Goal: Transaction & Acquisition: Obtain resource

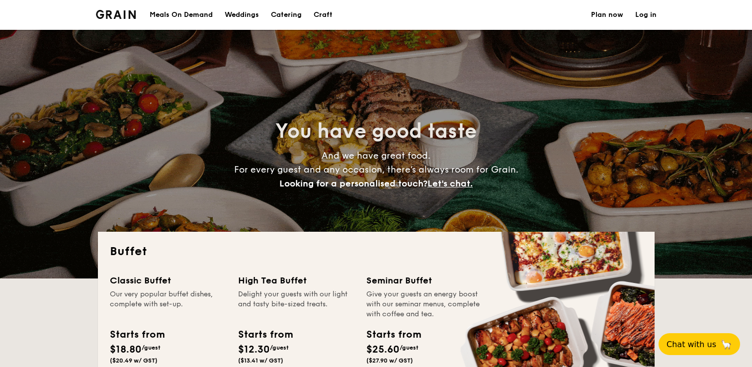
select select
click at [118, 14] on img at bounding box center [116, 14] width 40 height 9
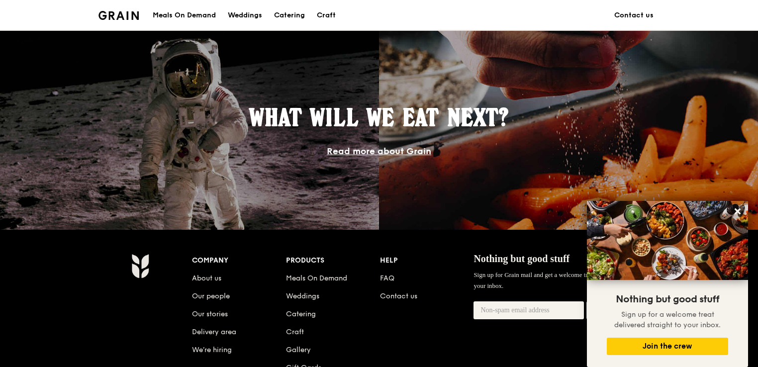
scroll to position [895, 0]
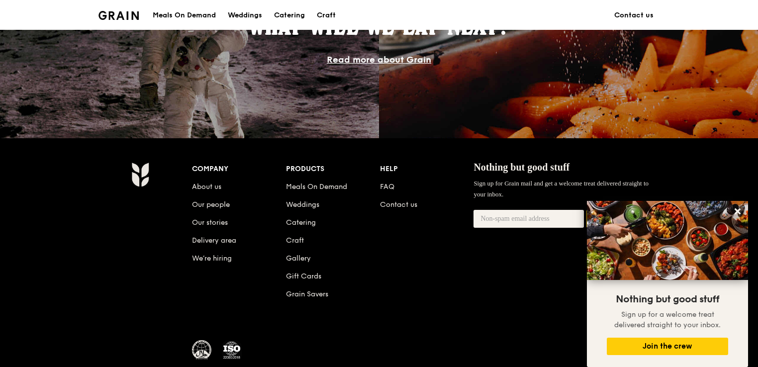
click at [128, 13] on img at bounding box center [118, 15] width 40 height 9
click at [125, 19] on img at bounding box center [118, 15] width 40 height 9
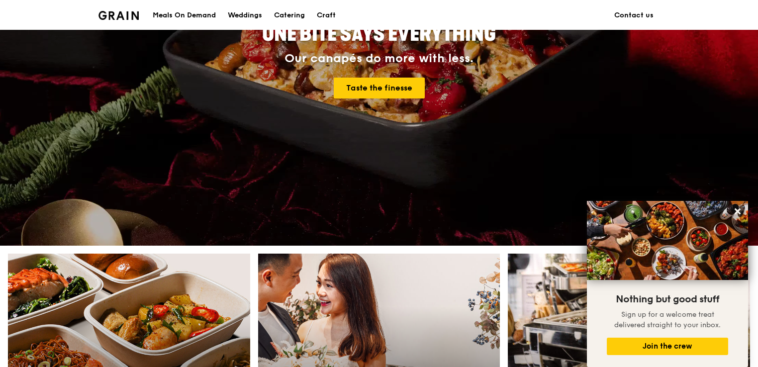
scroll to position [149, 0]
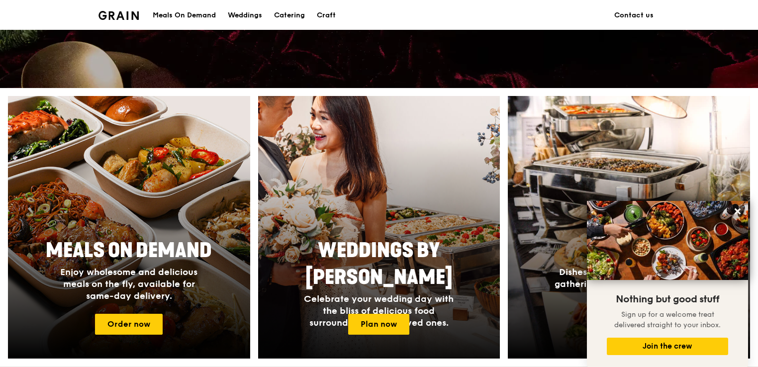
scroll to position [398, 0]
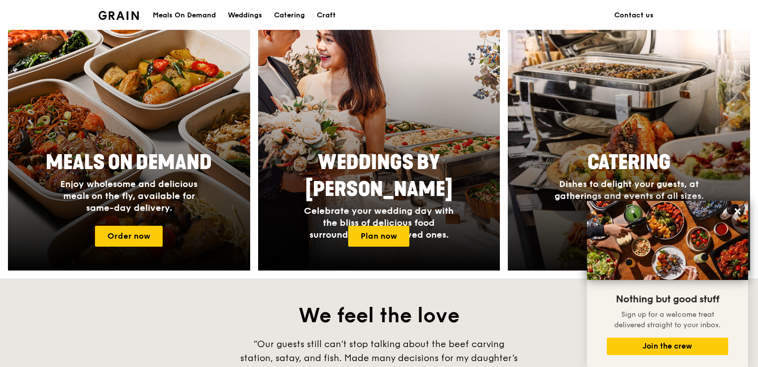
click at [630, 126] on div at bounding box center [629, 139] width 266 height 289
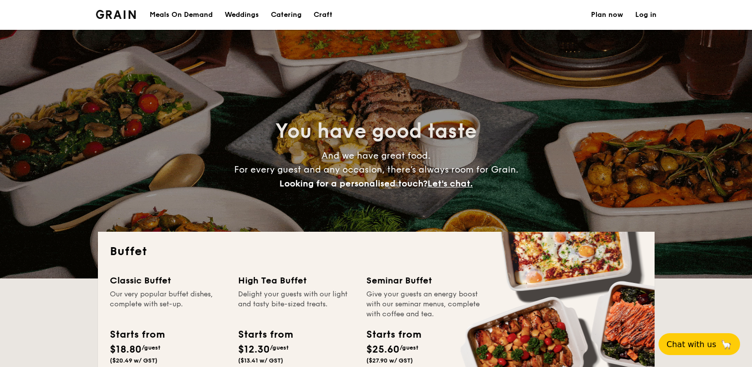
select select
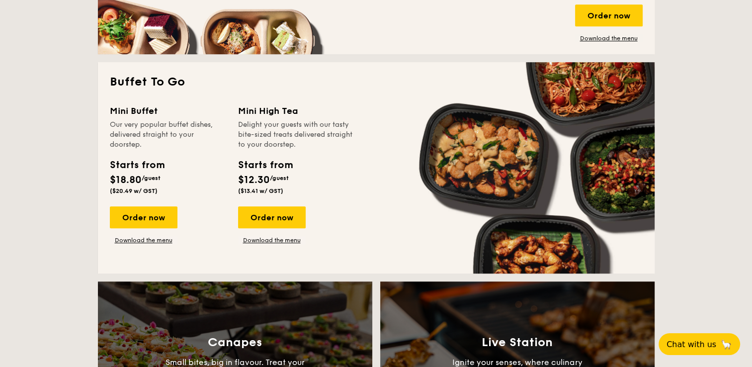
scroll to position [597, 0]
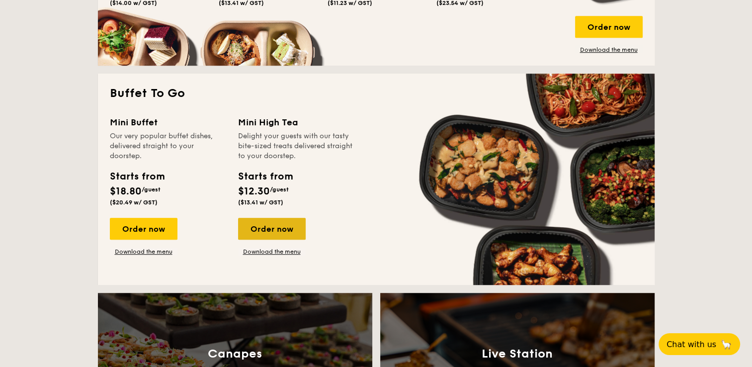
click at [296, 229] on div "Order now" at bounding box center [272, 229] width 68 height 22
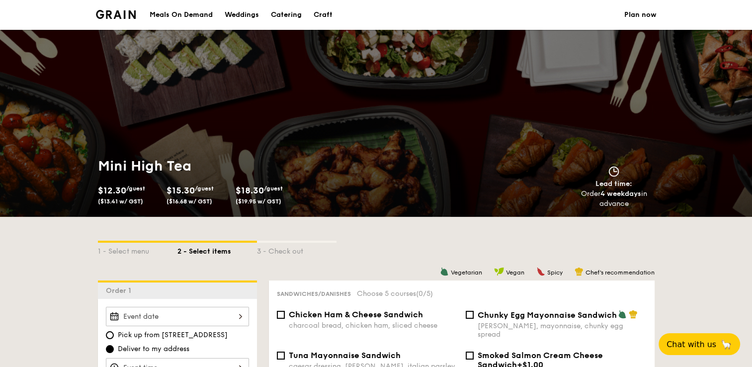
select select
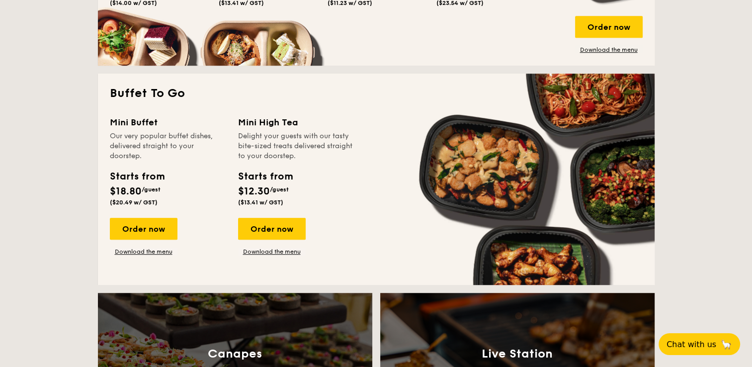
scroll to position [1464, 0]
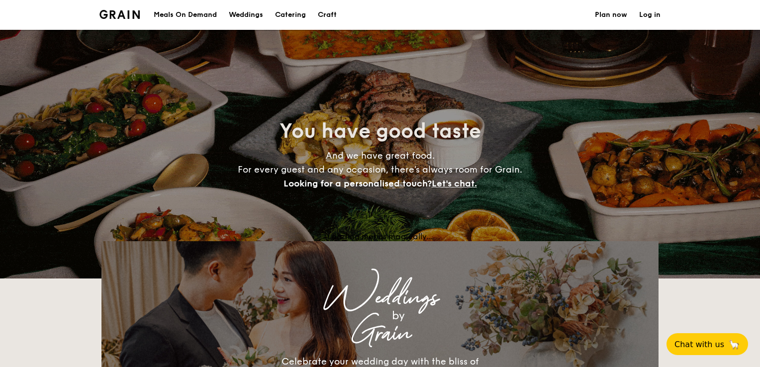
select select
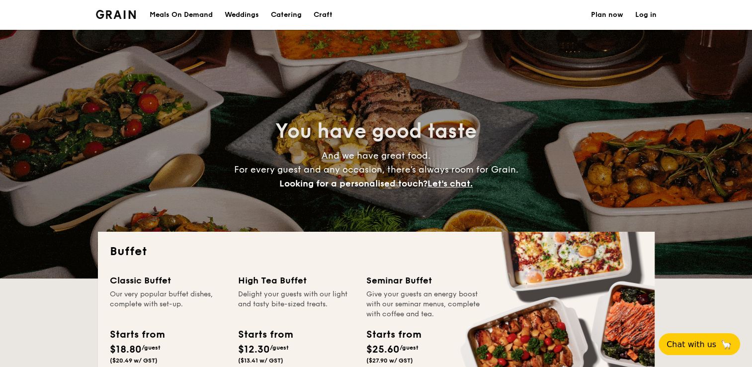
scroll to position [249, 0]
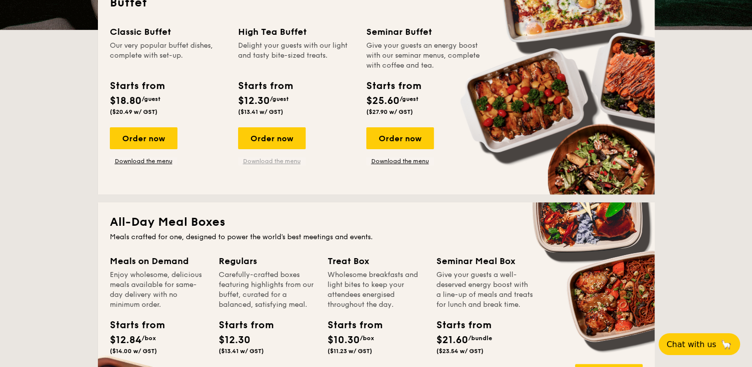
click at [284, 162] on link "Download the menu" at bounding box center [272, 161] width 68 height 8
